Goal: Information Seeking & Learning: Learn about a topic

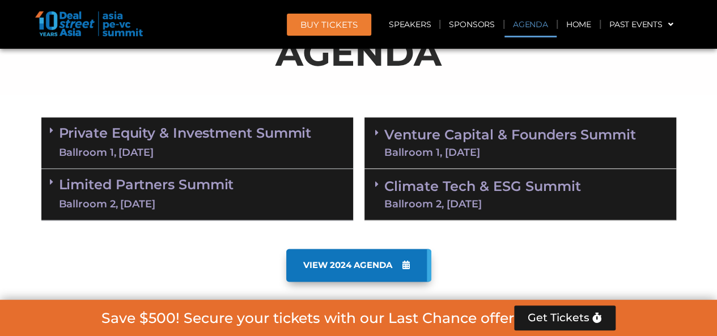
scroll to position [681, 0]
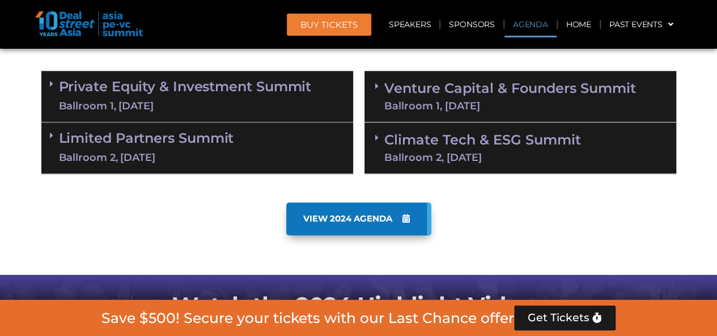
click at [475, 105] on div "Ballroom 1, [DATE]" at bounding box center [510, 106] width 252 height 10
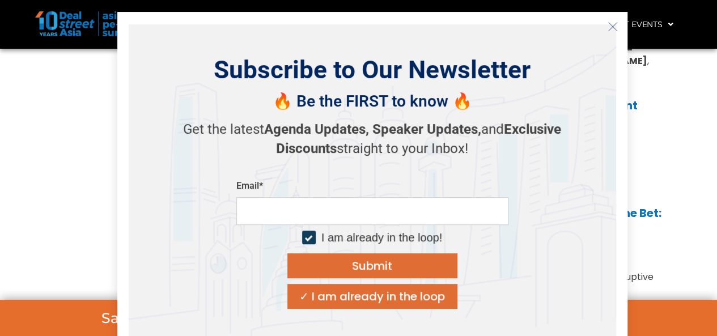
scroll to position [794, 0]
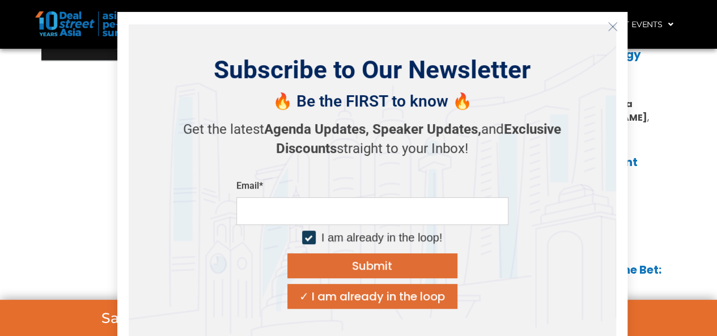
click at [611, 28] on icon "Close" at bounding box center [613, 27] width 10 height 10
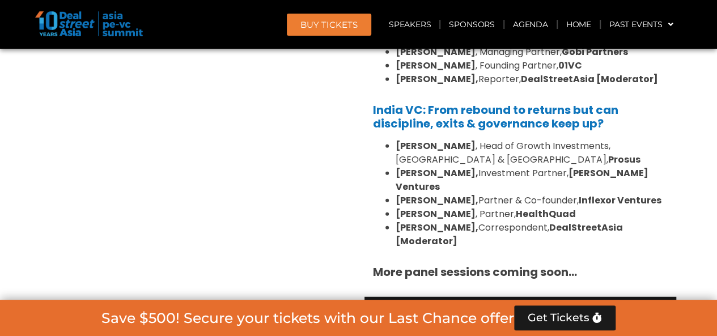
scroll to position [1418, 0]
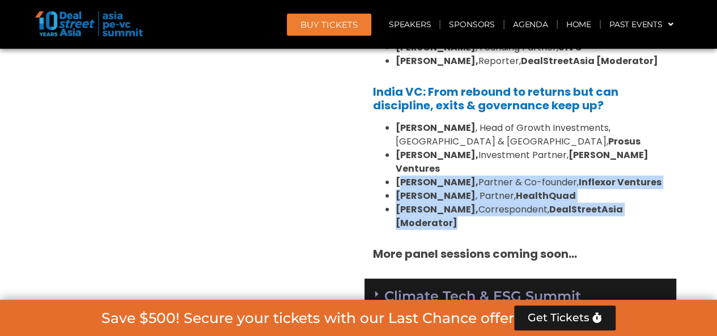
drag, startPoint x: 400, startPoint y: 141, endPoint x: 523, endPoint y: 184, distance: 129.7
click at [523, 184] on ul "[PERSON_NAME] , Head of Growth Investments, [GEOGRAPHIC_DATA] & Asia, [PERSON_N…" at bounding box center [520, 175] width 295 height 109
click at [535, 290] on link "Climate Tech & ESG Summit Ballroom 2, [DATE]" at bounding box center [482, 304] width 197 height 29
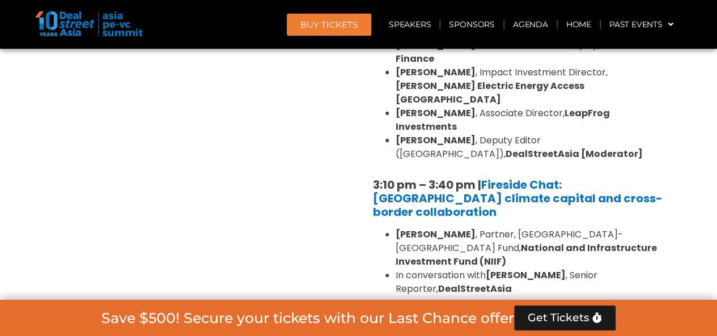
scroll to position [2212, 0]
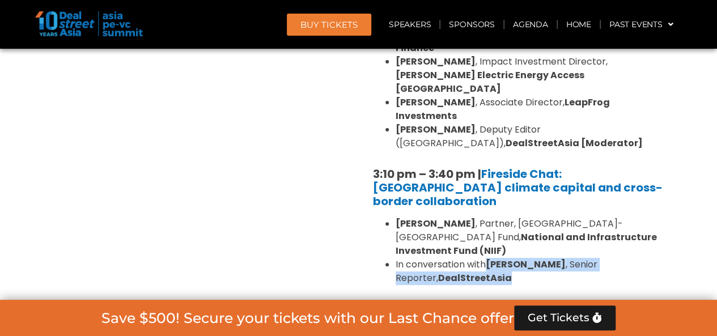
drag, startPoint x: 488, startPoint y: 145, endPoint x: 534, endPoint y: 151, distance: 45.8
click at [534, 258] on li "In conversation with [PERSON_NAME] , Senior Reporter, DealStreetAsia" at bounding box center [532, 271] width 272 height 27
click at [499, 258] on li "In conversation with [PERSON_NAME] , Senior Reporter, DealStreetAsia" at bounding box center [532, 271] width 272 height 27
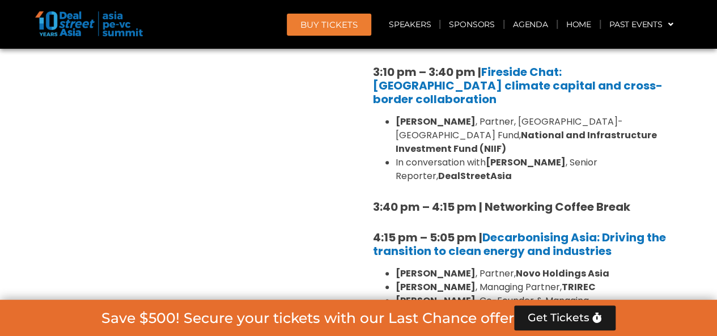
scroll to position [2325, 0]
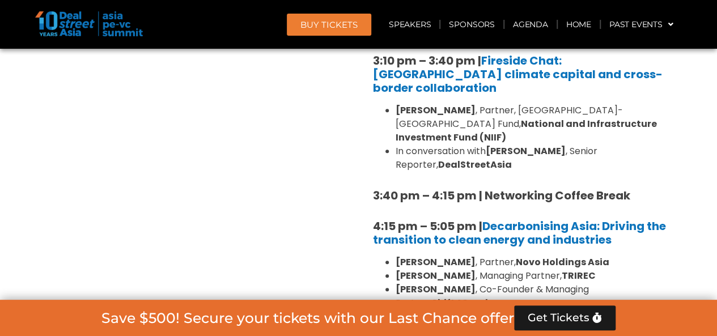
drag, startPoint x: 416, startPoint y: 205, endPoint x: 598, endPoint y: 205, distance: 181.5
click at [598, 324] on li "[PERSON_NAME] [PERSON_NAME] , Correspondent, DealStreetAsia [Moderator]" at bounding box center [532, 337] width 272 height 27
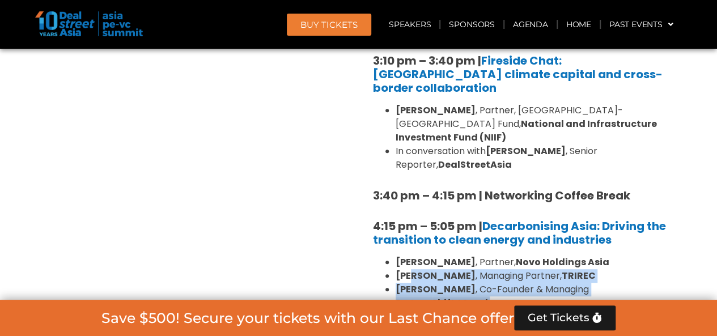
drag, startPoint x: 414, startPoint y: 155, endPoint x: 490, endPoint y: 191, distance: 84.0
click at [490, 256] on ul "[PERSON_NAME] , Partner, Novo Holdings Asia [PERSON_NAME] , Managing Partner, […" at bounding box center [520, 303] width 295 height 95
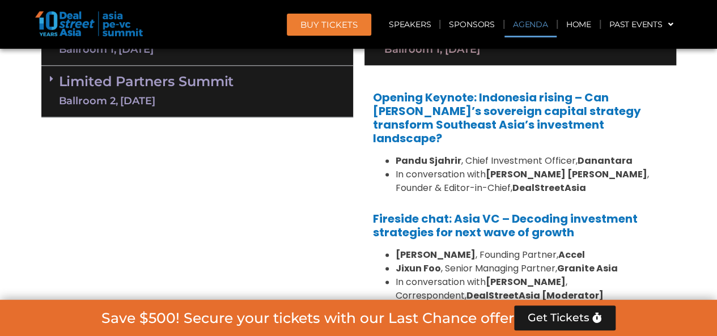
scroll to position [681, 0]
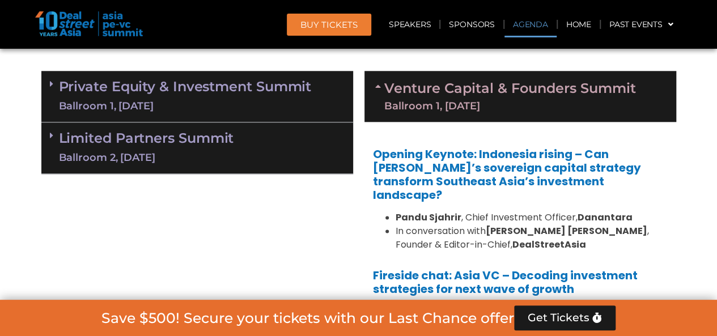
click at [450, 103] on div "Ballroom 1, [DATE]" at bounding box center [510, 106] width 252 height 10
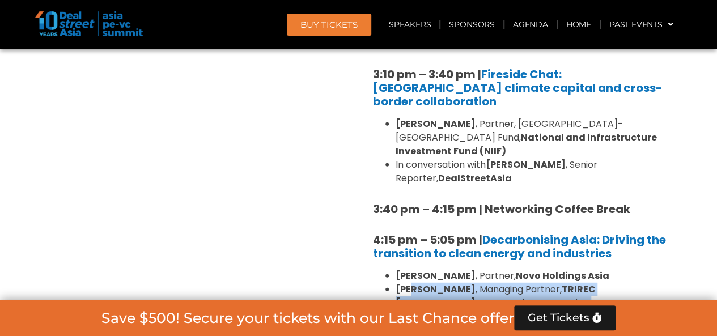
scroll to position [1361, 0]
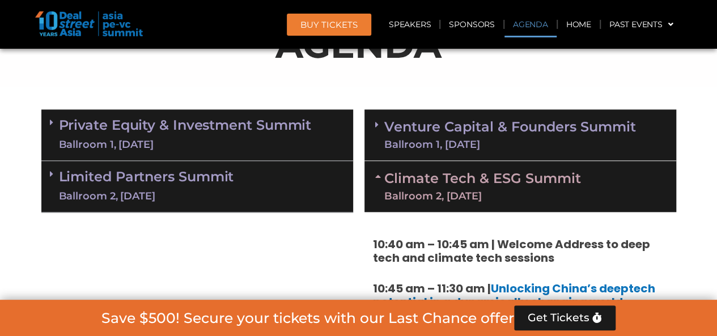
scroll to position [619, 0]
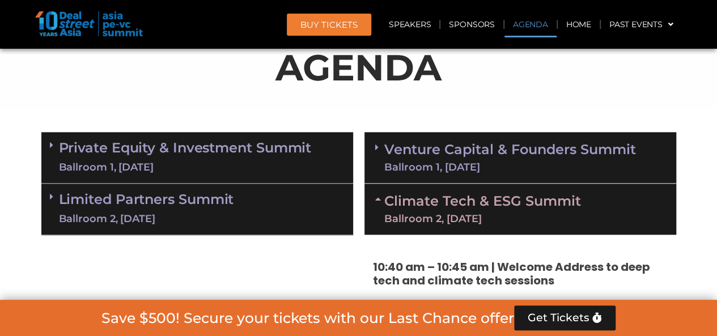
click at [398, 143] on link "Venture Capital & Founders​ Summit Ballroom 1, [DATE]" at bounding box center [510, 157] width 252 height 29
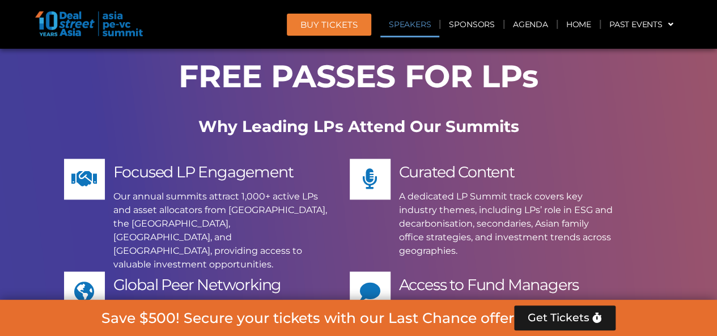
scroll to position [9297, 0]
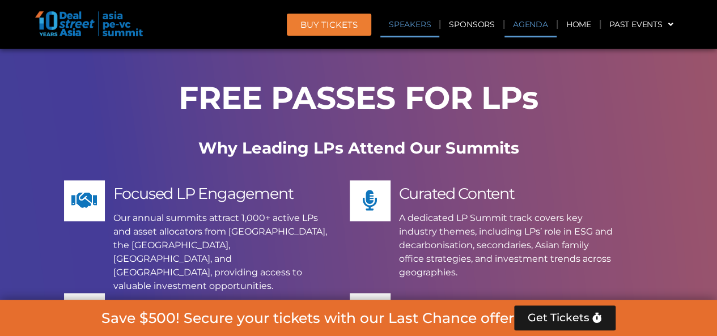
click at [526, 23] on link "Agenda" at bounding box center [531, 24] width 52 height 26
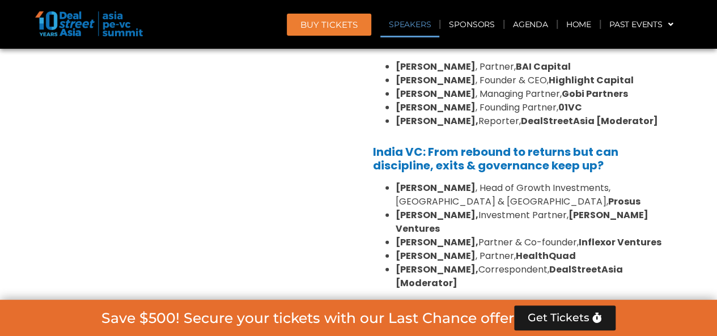
scroll to position [1277, 0]
